Goal: Complete application form: Complete application form

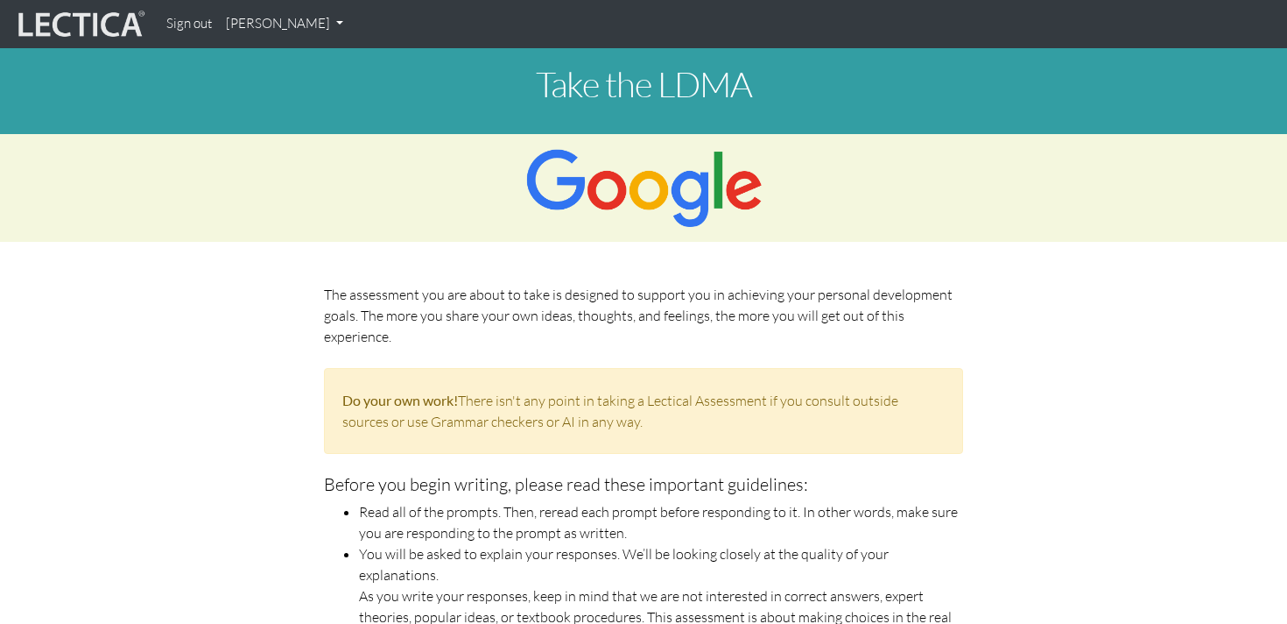
scroll to position [937, 0]
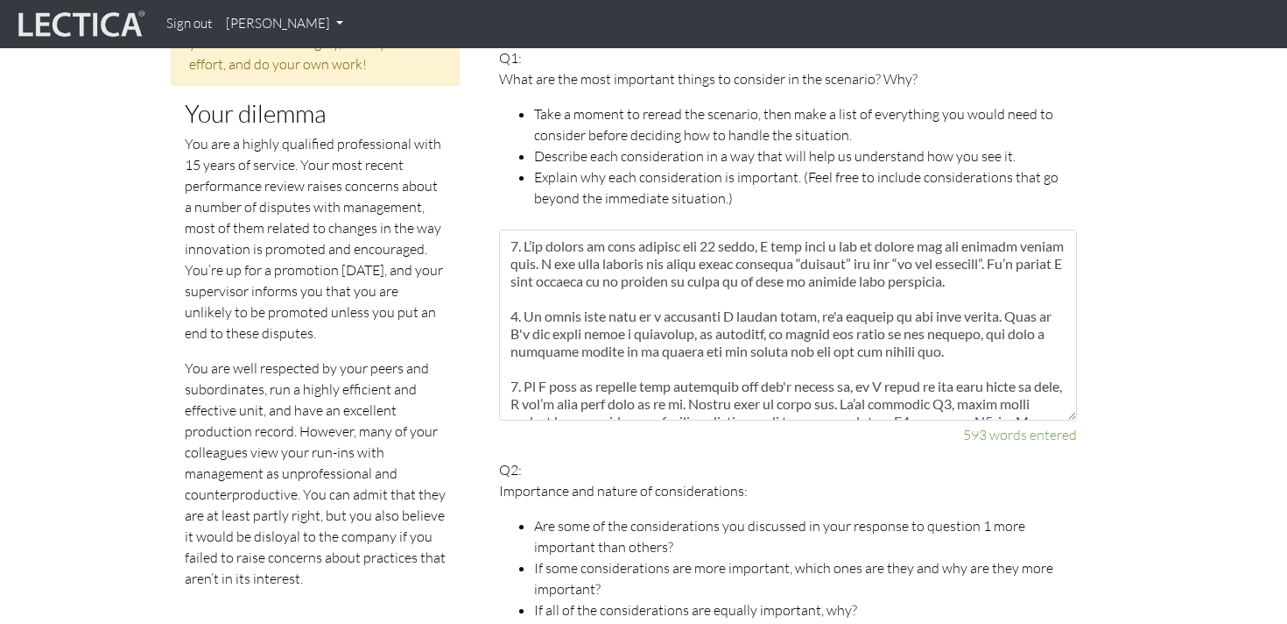
click at [569, 309] on textarea at bounding box center [788, 324] width 578 height 191
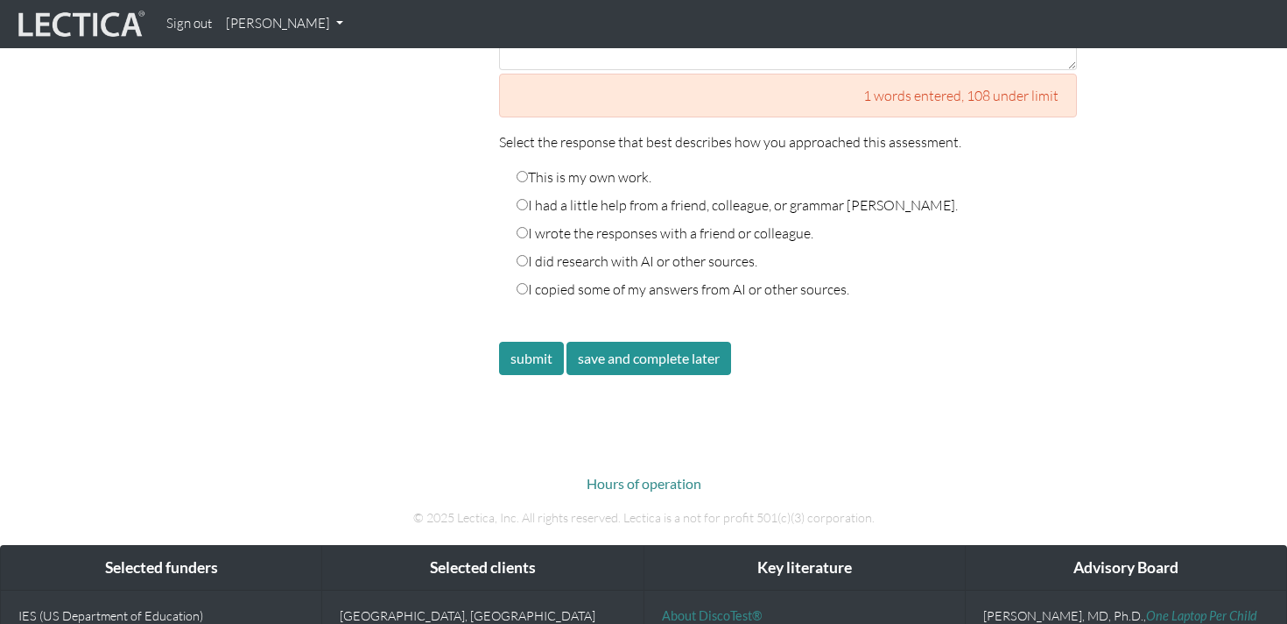
scroll to position [3280, 0]
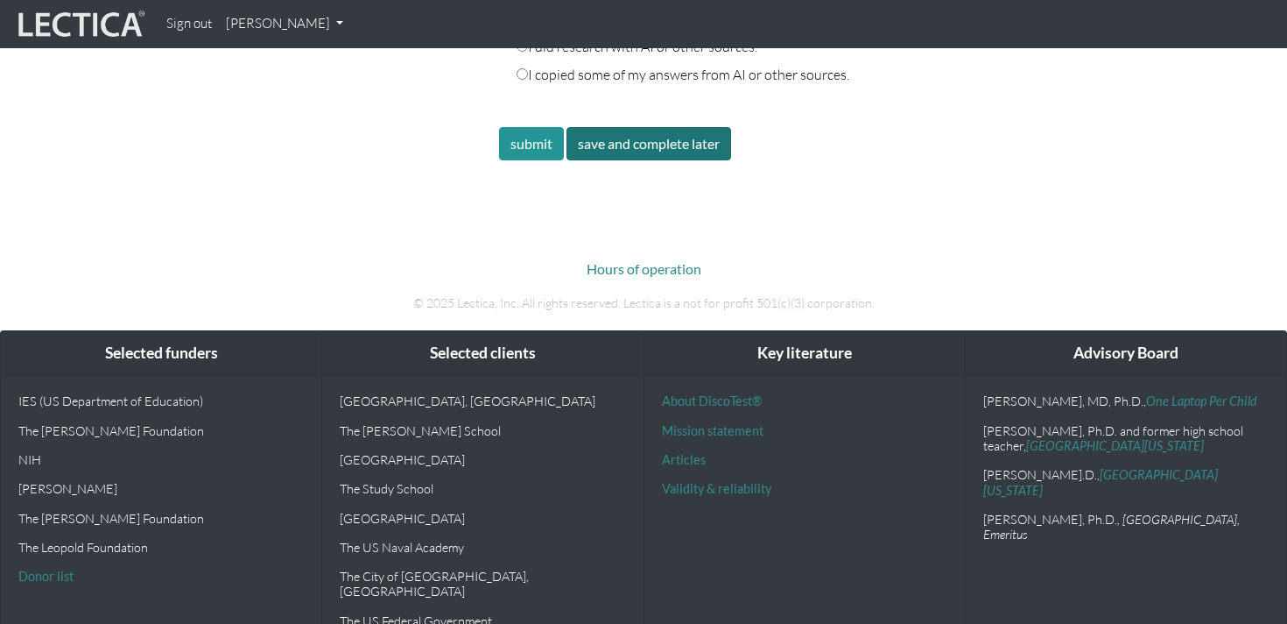
type textarea "1. First, a huge red flag. It’s not great for my long-term reputation to be see…"
click at [677, 127] on button "save and complete later" at bounding box center [649, 143] width 165 height 33
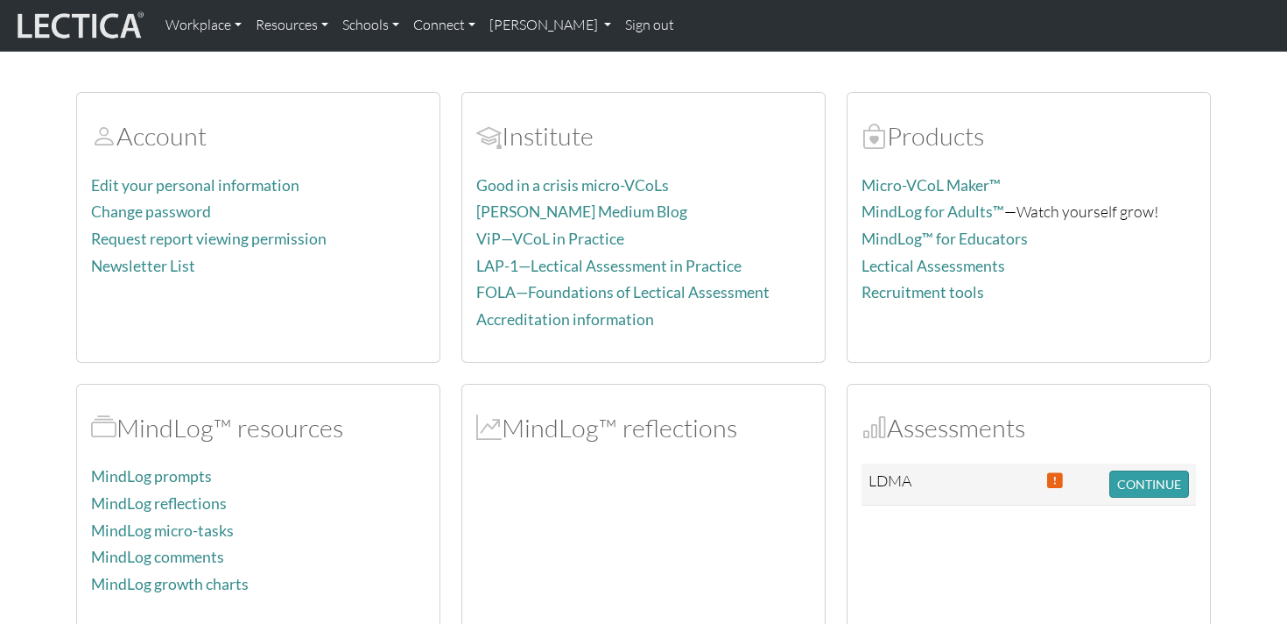
scroll to position [109, 0]
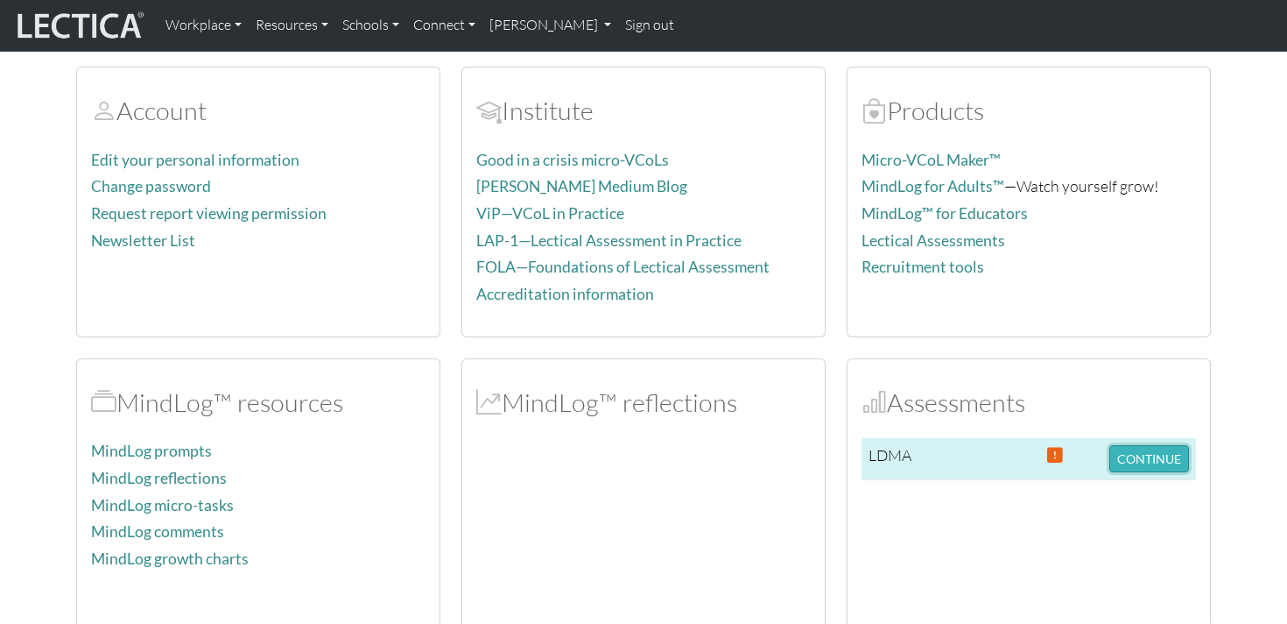
click at [1133, 463] on button "CONTINUE" at bounding box center [1150, 458] width 80 height 27
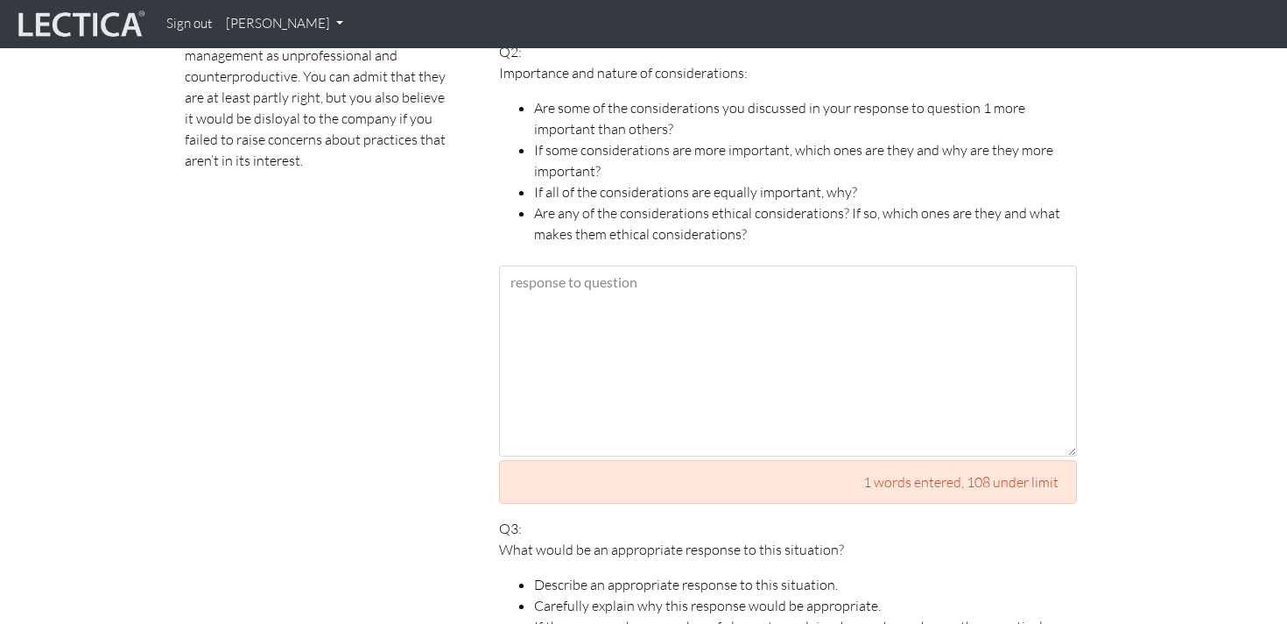
scroll to position [1353, 0]
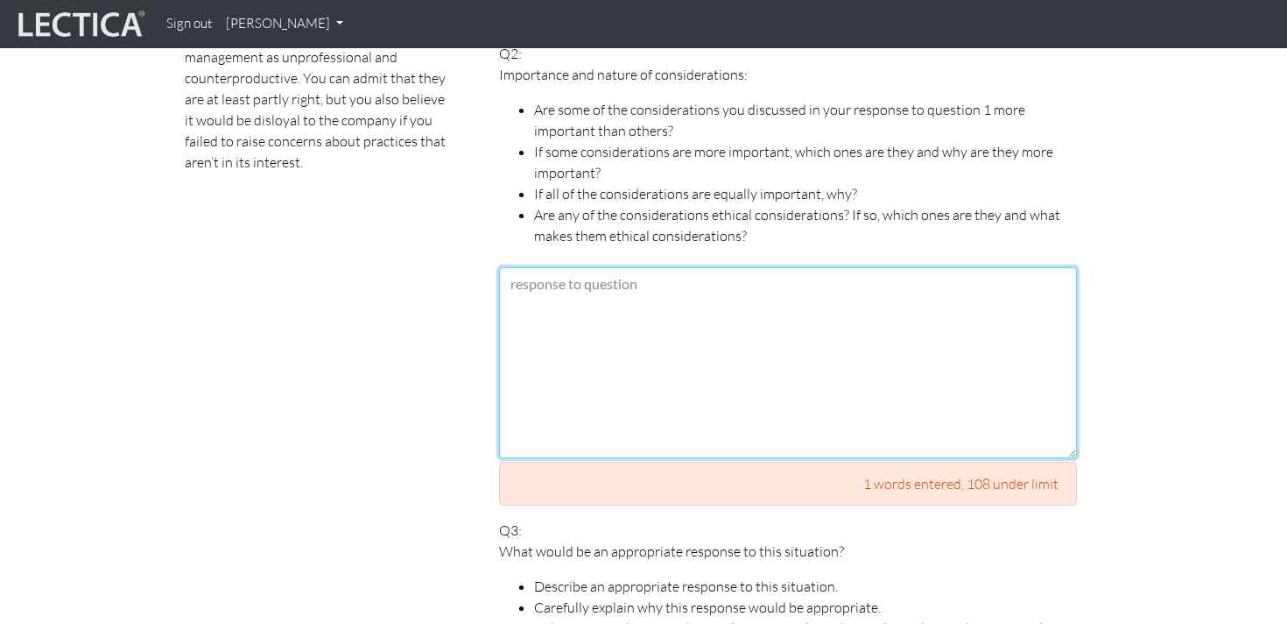
click at [937, 313] on textarea at bounding box center [788, 362] width 578 height 191
paste textarea "Lor ipsumdolor si ame conse adipisci eli seddoe te incididuntu labo E’d magnaal…"
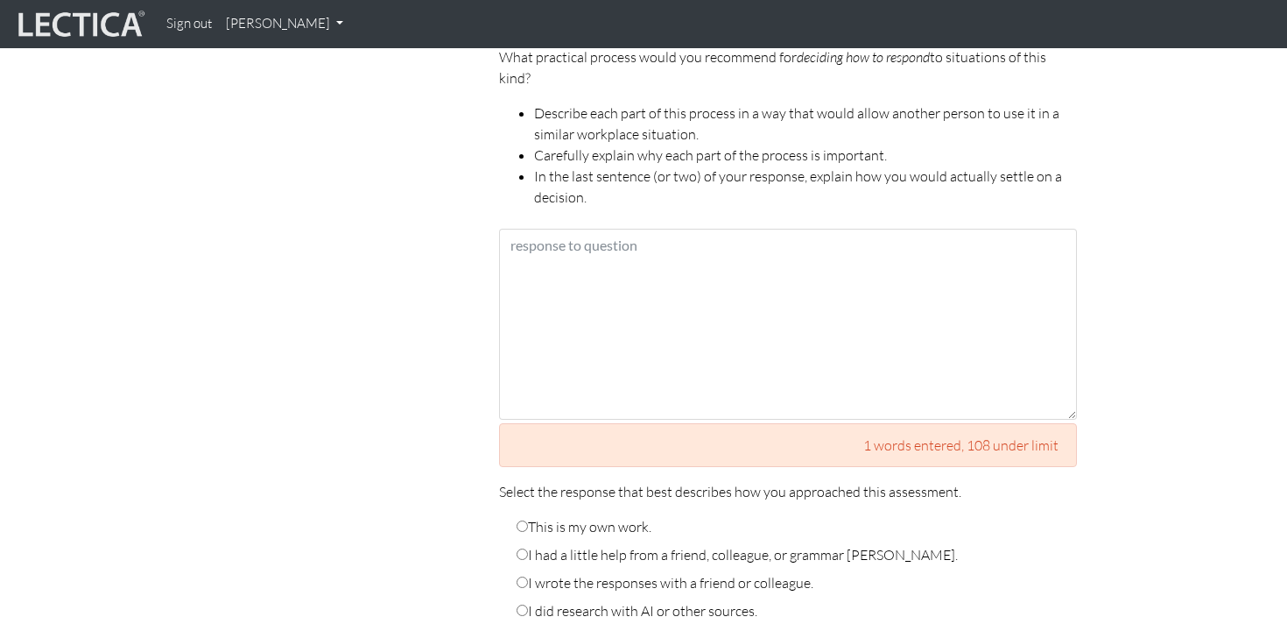
scroll to position [3005, 0]
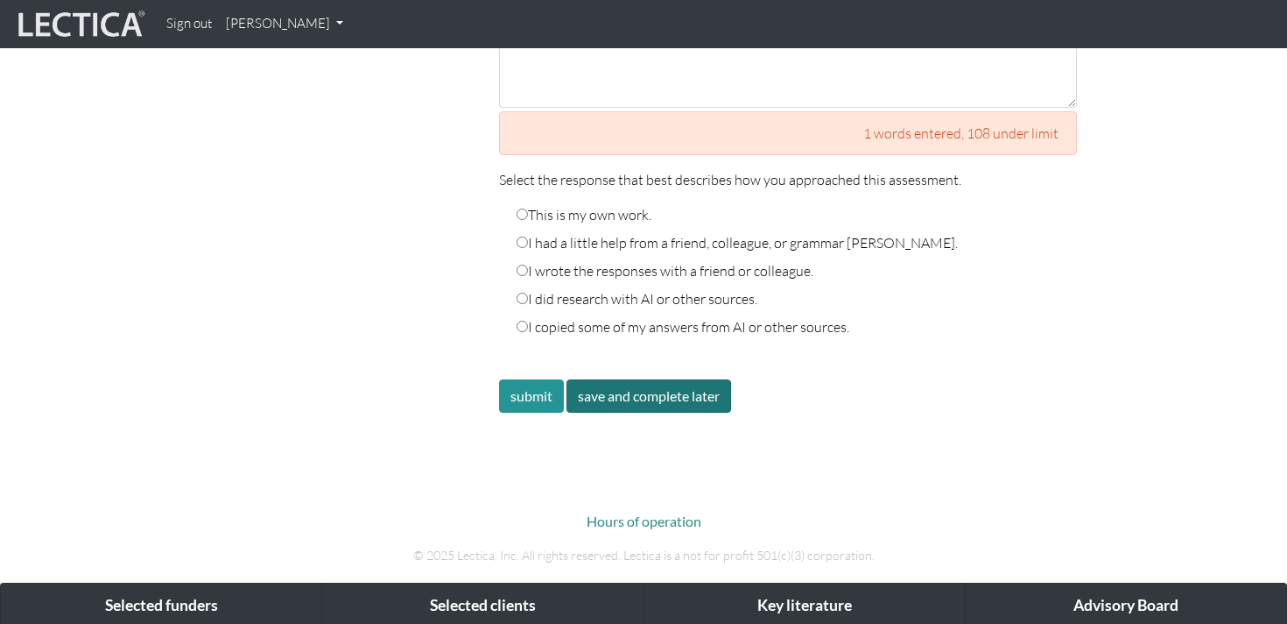
type textarea "Lor ipsumdolor si ame conse adipisci eli seddoe te incididuntu labo E’d magnaal…"
click at [673, 379] on button "save and complete later" at bounding box center [649, 395] width 165 height 33
